Goal: Transaction & Acquisition: Purchase product/service

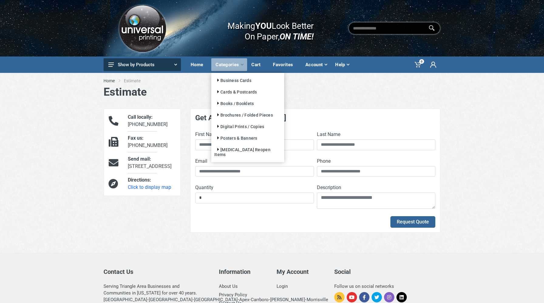
click at [240, 100] on ul "Business Cards Standard Business Cards European Business Cards Business Cards C…" at bounding box center [247, 116] width 73 height 83
click at [238, 102] on link "Books / Booklets" at bounding box center [233, 103] width 39 height 5
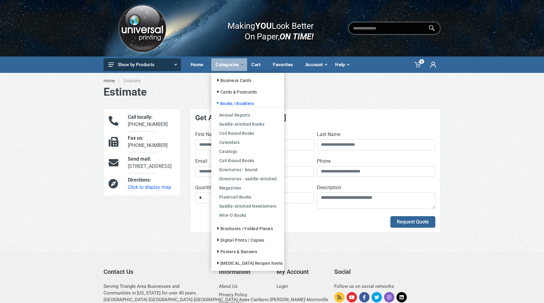
click at [235, 103] on link "Books / Booklets" at bounding box center [233, 103] width 39 height 5
click at [231, 132] on link "Coil Bound Books" at bounding box center [249, 132] width 70 height 9
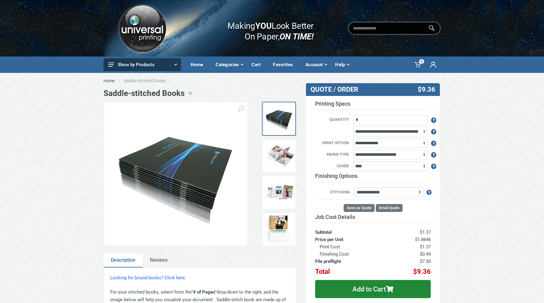
click at [284, 112] on img at bounding box center [279, 119] width 30 height 30
click at [223, 176] on img at bounding box center [175, 174] width 131 height 98
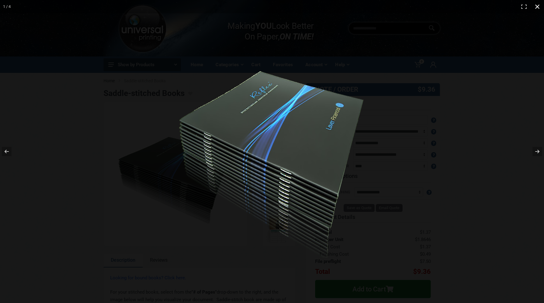
click at [540, 7] on button at bounding box center [537, 6] width 13 height 13
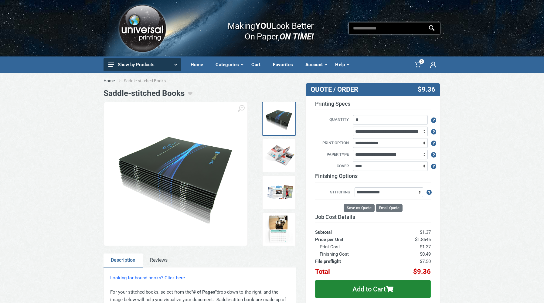
click at [377, 29] on input "text" at bounding box center [394, 28] width 91 height 12
type input "**********"
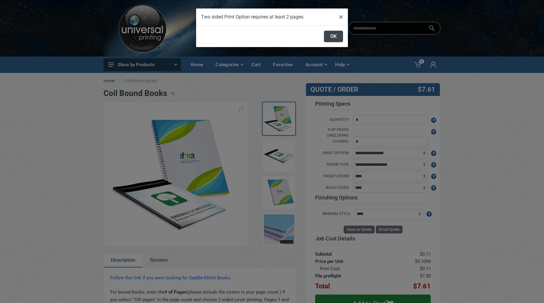
click at [328, 32] on button "OK" at bounding box center [333, 37] width 19 height 12
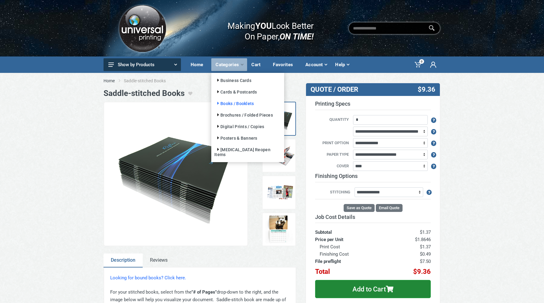
click at [228, 103] on link "Books / Booklets" at bounding box center [233, 103] width 39 height 5
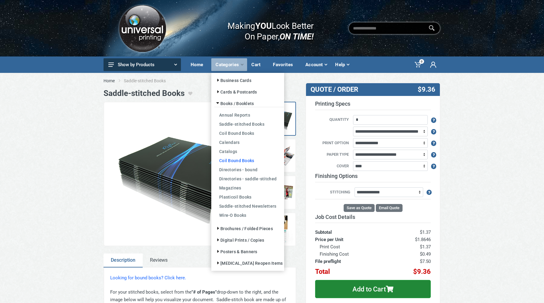
click at [230, 162] on link "Coil Bound Books" at bounding box center [249, 160] width 70 height 9
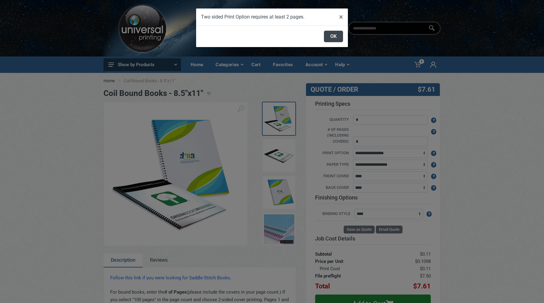
click at [331, 37] on button "OK" at bounding box center [333, 37] width 19 height 12
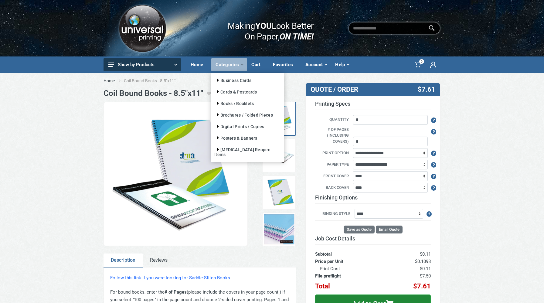
click at [226, 106] on ul "Business Cards Standard Business Cards European Business Cards Business Cards C…" at bounding box center [247, 116] width 73 height 83
click at [227, 103] on link "Books / Booklets" at bounding box center [233, 103] width 39 height 5
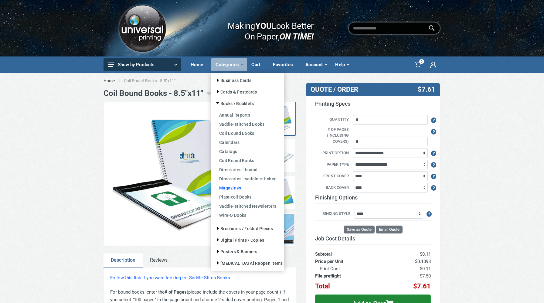
click at [226, 189] on link "Magazines" at bounding box center [249, 187] width 70 height 9
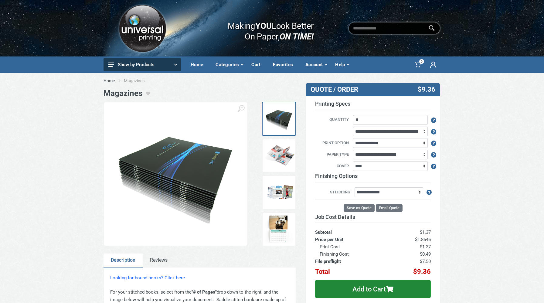
click at [284, 154] on img at bounding box center [279, 156] width 30 height 30
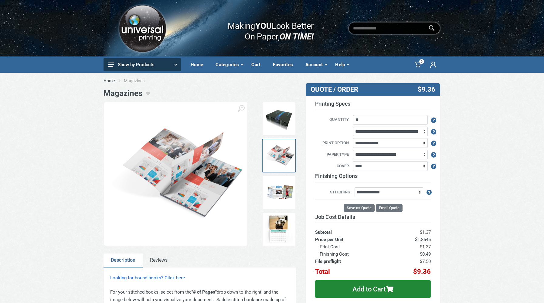
click at [282, 183] on img at bounding box center [279, 192] width 30 height 30
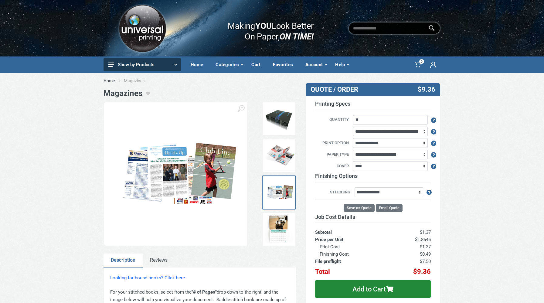
click at [279, 204] on img at bounding box center [279, 192] width 30 height 30
click at [278, 215] on img at bounding box center [279, 229] width 30 height 30
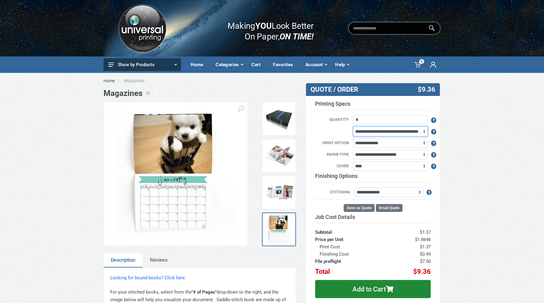
click at [406, 130] on select "**********" at bounding box center [390, 132] width 75 height 10
select select "***"
click at [353, 127] on select "**********" at bounding box center [390, 132] width 75 height 10
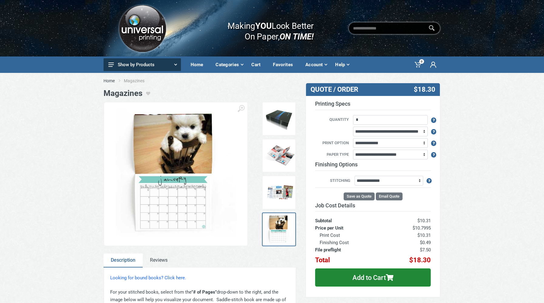
click at [452, 211] on div "Home Magazines Magazines ‹ ›" at bounding box center [272, 274] width 544 height 403
